Goal: Task Accomplishment & Management: Complete application form

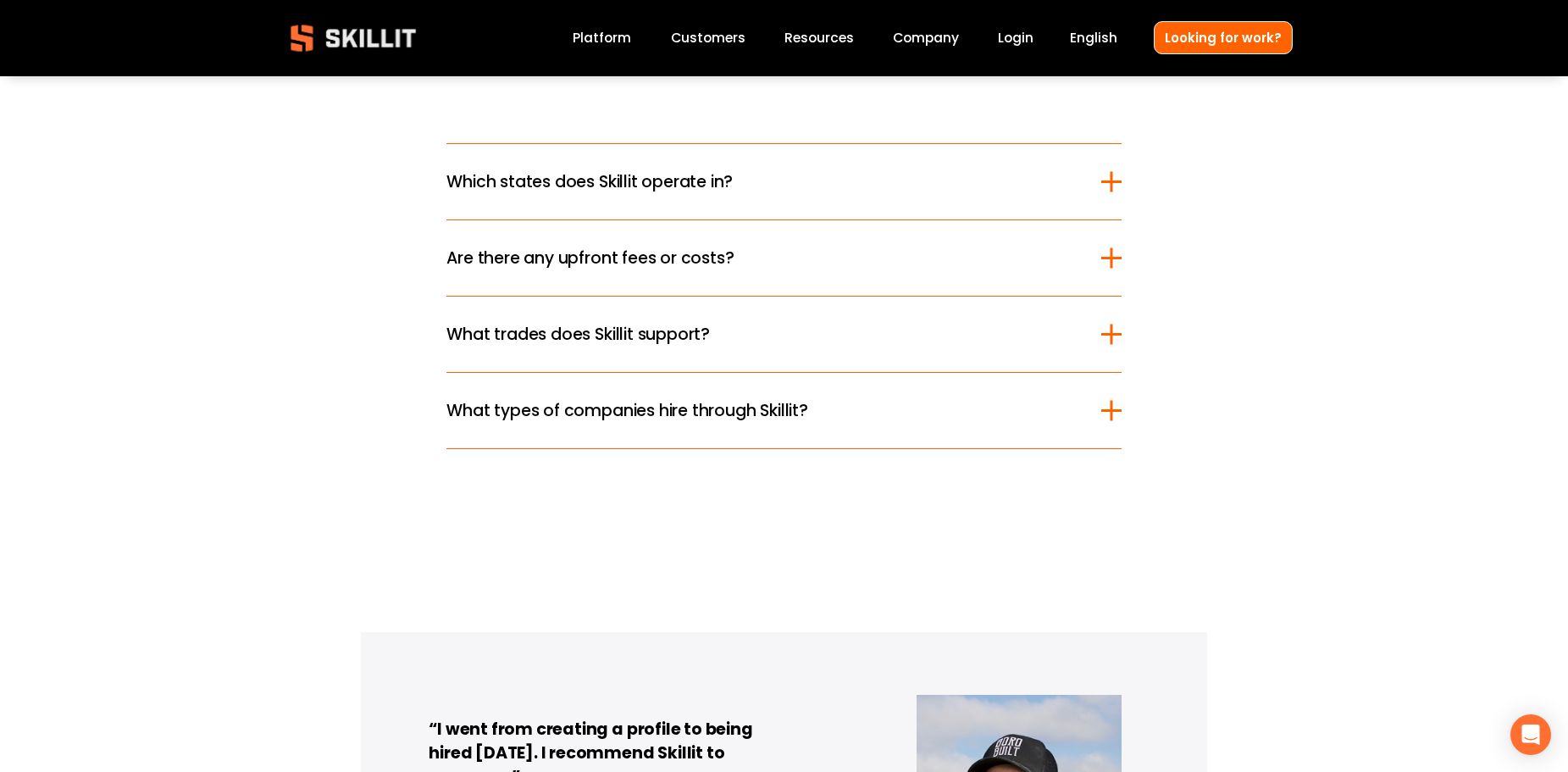
scroll to position [2203, 0]
click at [1196, 50] on link "Looking for work?" at bounding box center [1223, 37] width 139 height 33
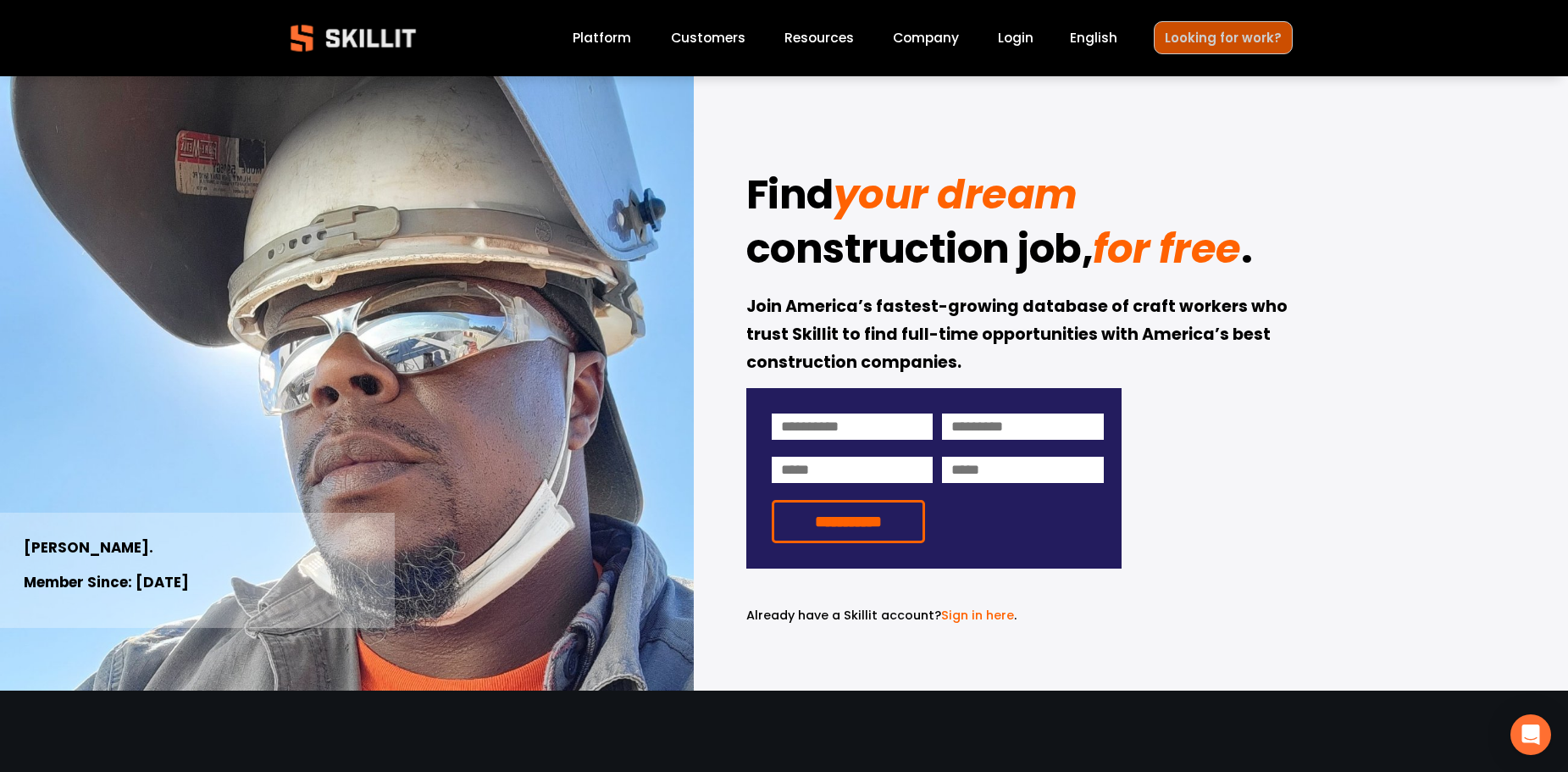
click at [1194, 29] on link "Looking for work?" at bounding box center [1223, 37] width 139 height 33
